Goal: Task Accomplishment & Management: Use online tool/utility

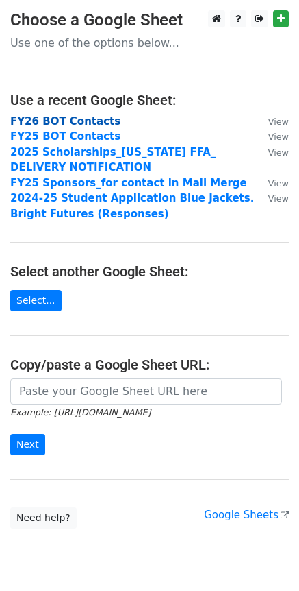
click at [88, 125] on strong "FY26 BOT Contacts" at bounding box center [65, 121] width 110 height 12
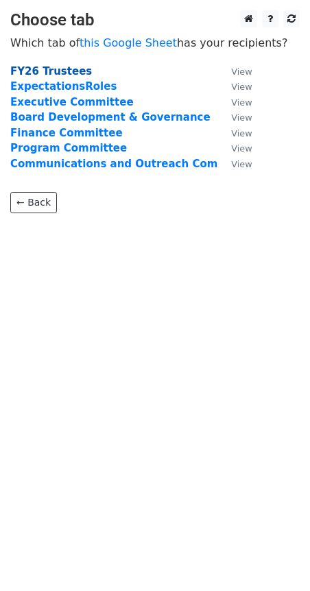
click at [60, 69] on strong "FY26 Trustees" at bounding box center [51, 71] width 82 height 12
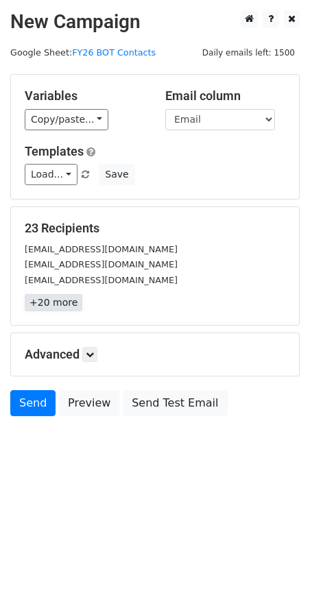
click at [71, 306] on link "+20 more" at bounding box center [54, 302] width 58 height 17
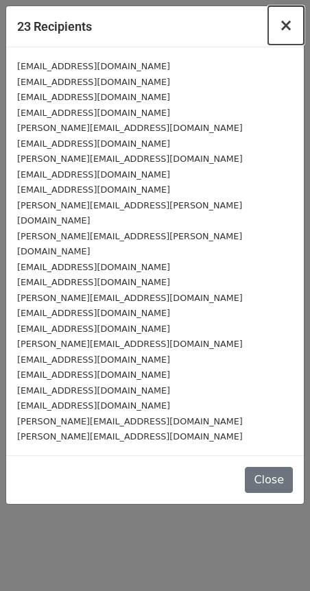
click at [293, 26] on button "×" at bounding box center [286, 25] width 36 height 38
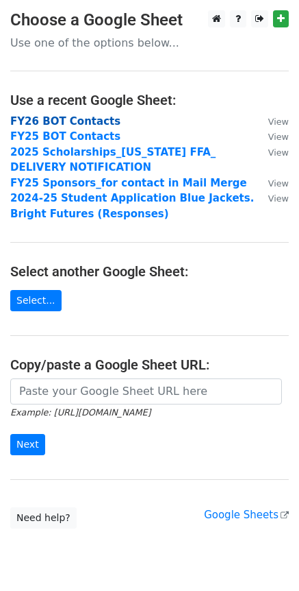
click at [91, 123] on strong "FY26 BOT Contacts" at bounding box center [65, 121] width 110 height 12
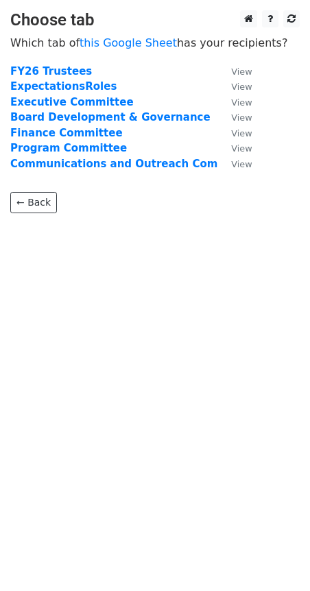
click at [47, 78] on td "FY26 Trustees" at bounding box center [113, 72] width 207 height 16
click at [49, 75] on strong "FY26 Trustees" at bounding box center [51, 71] width 82 height 12
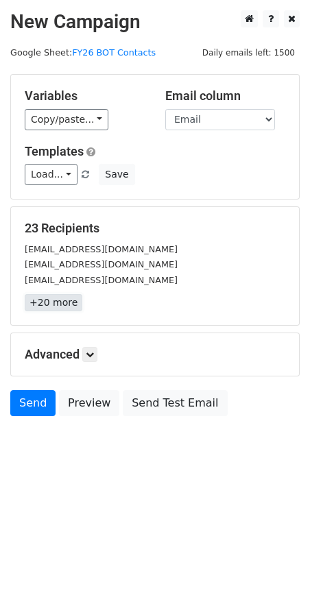
click at [53, 303] on link "+20 more" at bounding box center [54, 302] width 58 height 17
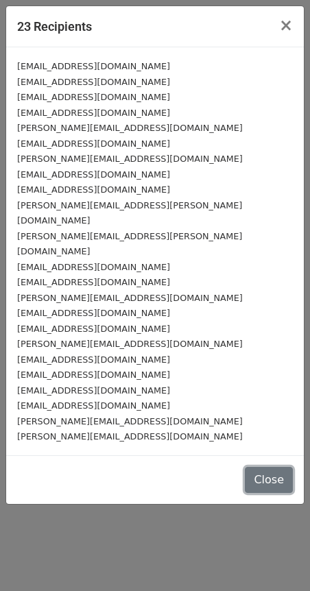
click at [280, 467] on button "Close" at bounding box center [269, 480] width 48 height 26
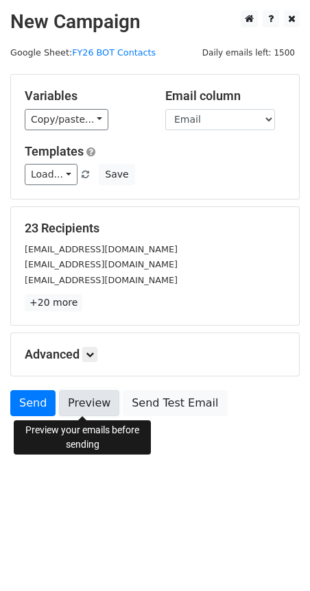
click at [93, 404] on link "Preview" at bounding box center [89, 403] width 60 height 26
